Goal: Transaction & Acquisition: Purchase product/service

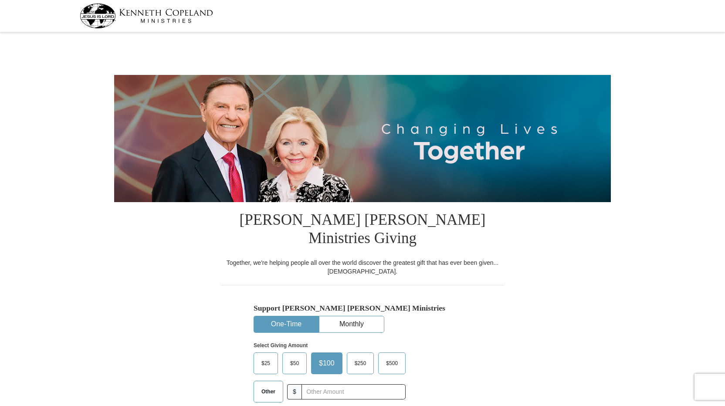
select select "IA"
click at [357, 385] on input "text" at bounding box center [353, 392] width 97 height 15
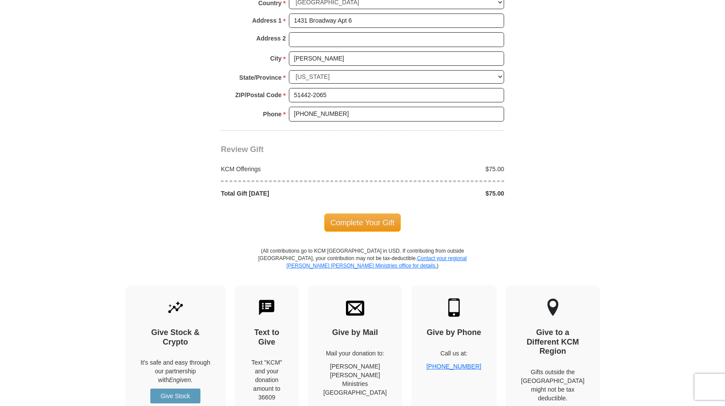
scroll to position [724, 0]
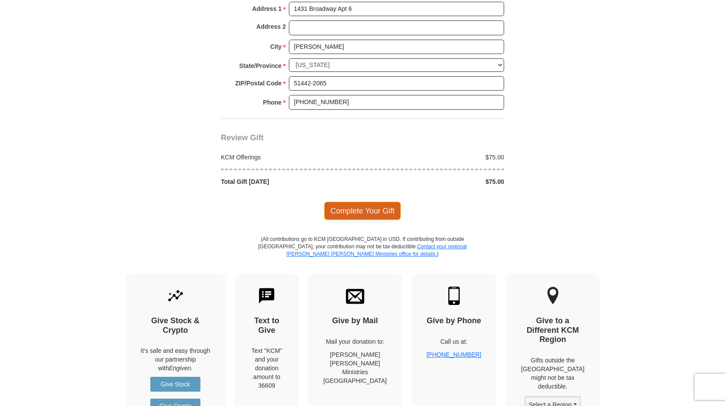
type input "75.00"
click at [384, 202] on span "Complete Your Gift" at bounding box center [362, 211] width 77 height 18
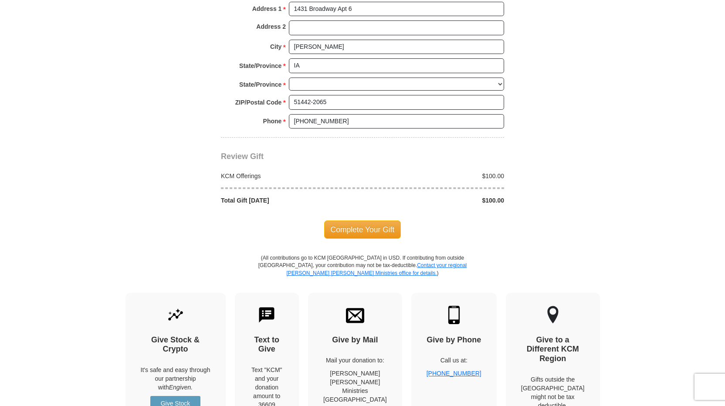
select select "IA"
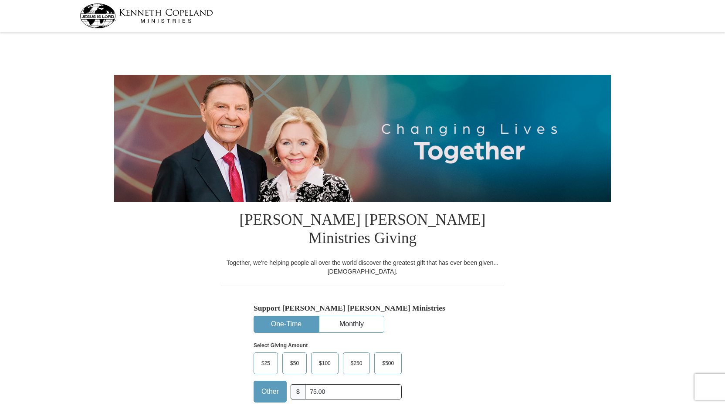
click at [172, 17] on img at bounding box center [146, 15] width 133 height 25
